Goal: Information Seeking & Learning: Learn about a topic

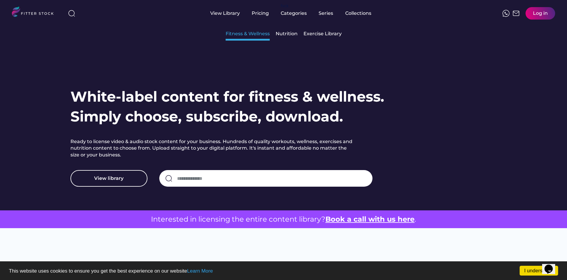
click at [253, 34] on div "Fitness & Wellness" at bounding box center [247, 33] width 44 height 7
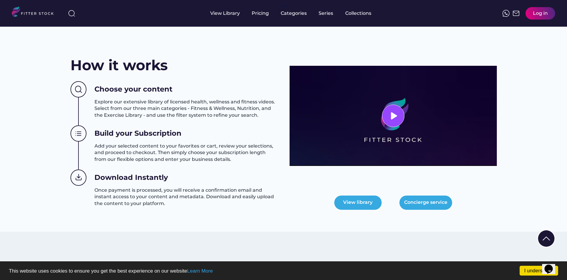
scroll to position [237, 0]
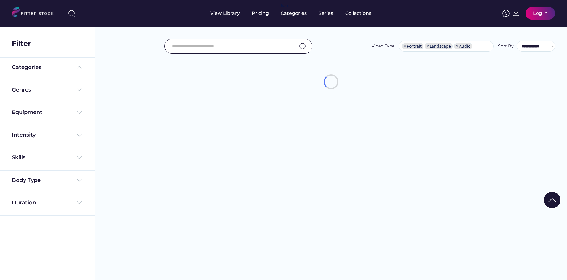
select select "**********"
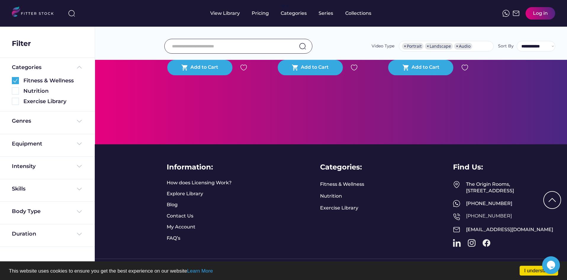
scroll to position [1419, 0]
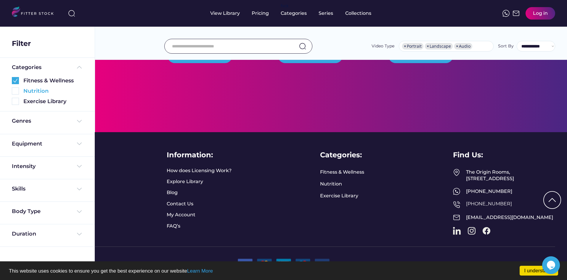
click at [17, 91] on img at bounding box center [15, 90] width 7 height 7
click at [18, 83] on img at bounding box center [15, 80] width 7 height 7
